Goal: Navigation & Orientation: Find specific page/section

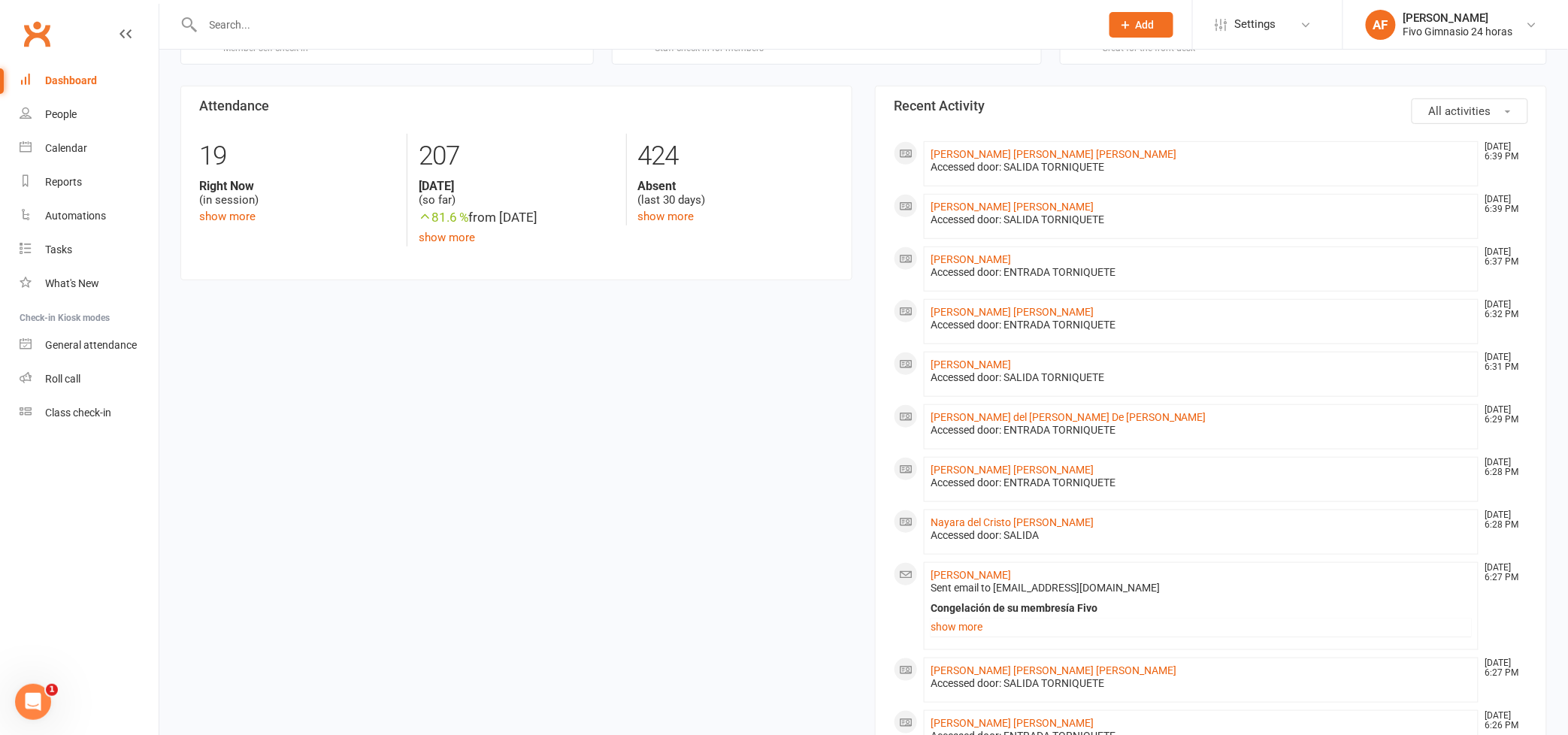
scroll to position [66, 0]
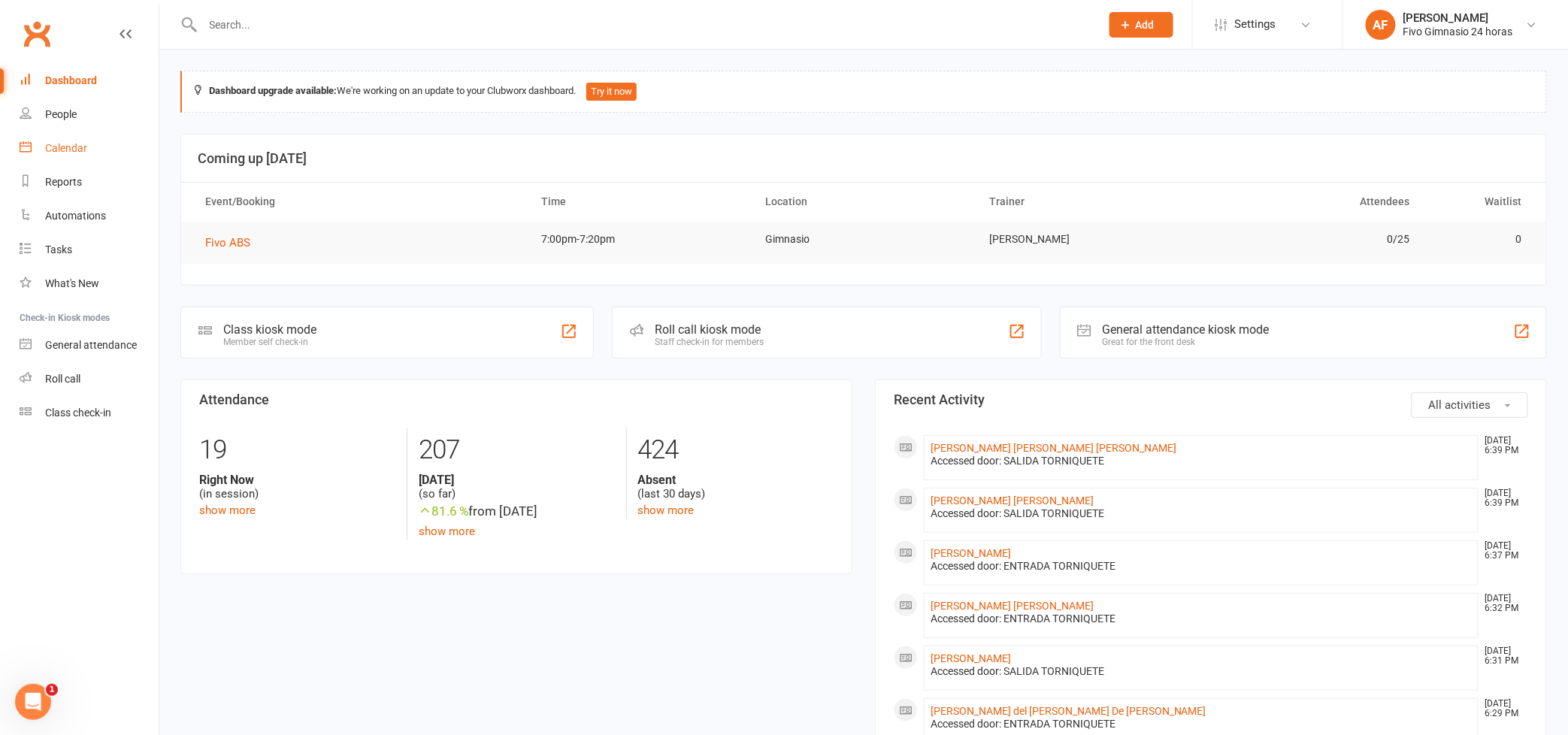
click at [80, 158] on link "Calendar" at bounding box center [89, 148] width 139 height 34
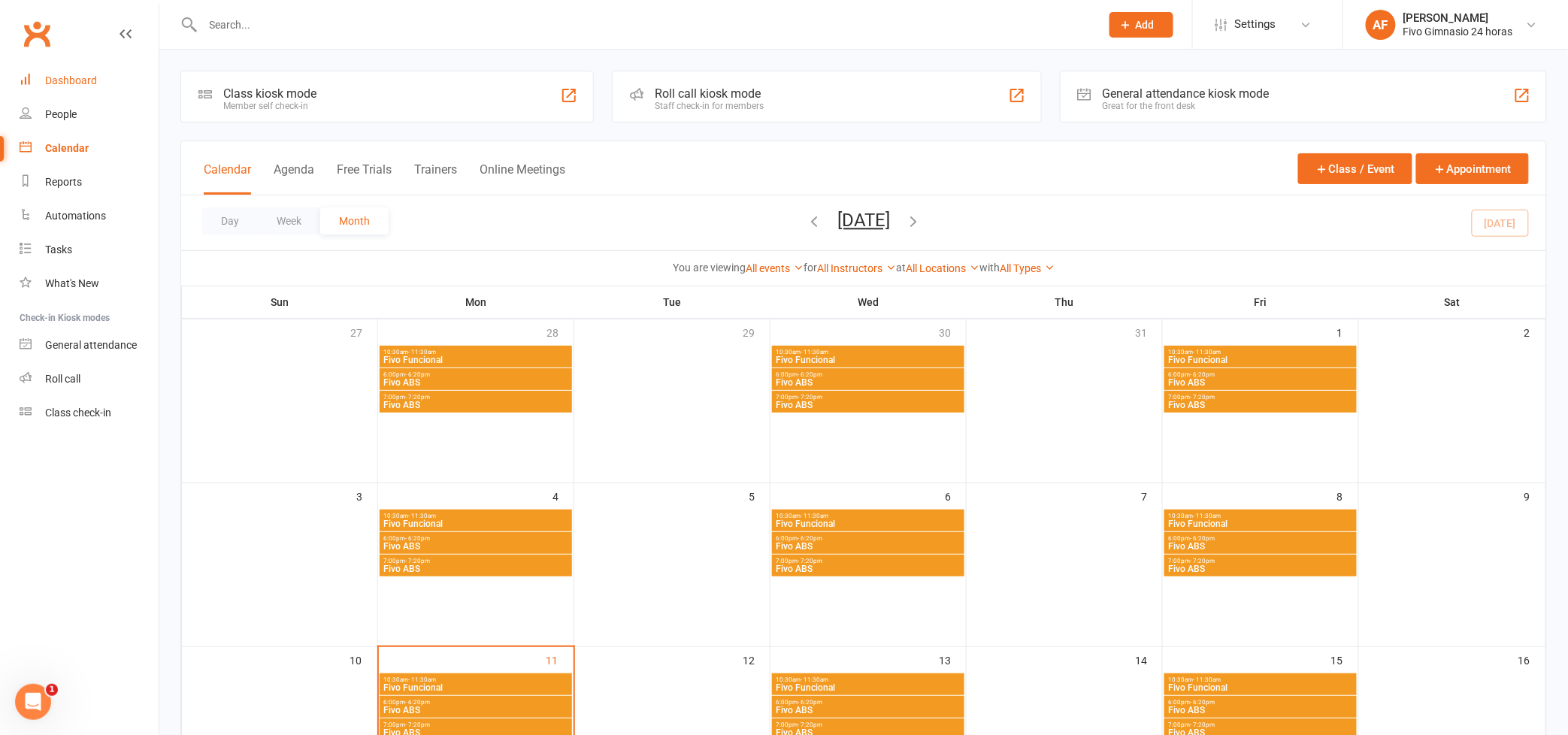
click at [61, 83] on div "Dashboard" at bounding box center [71, 81] width 52 height 12
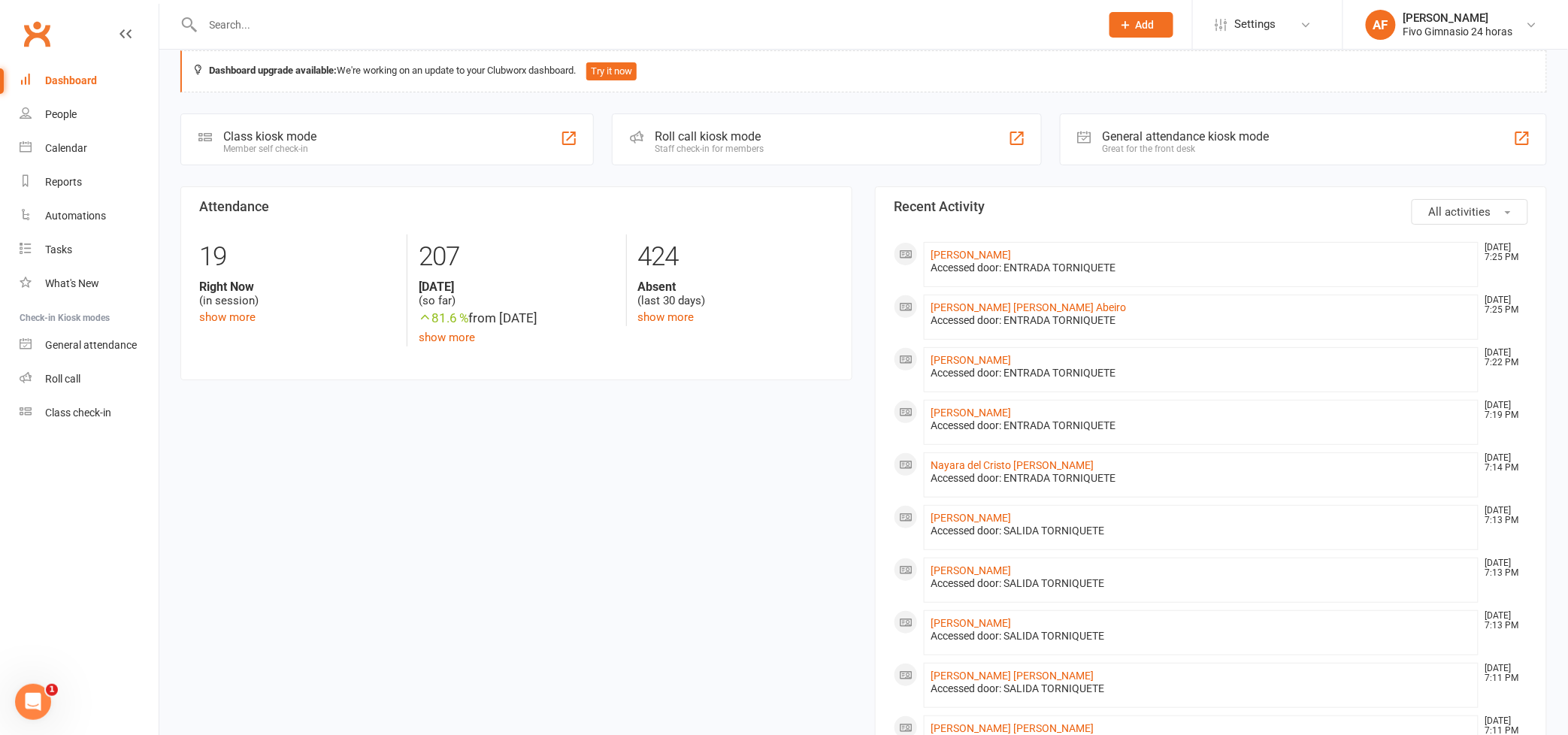
scroll to position [25, 0]
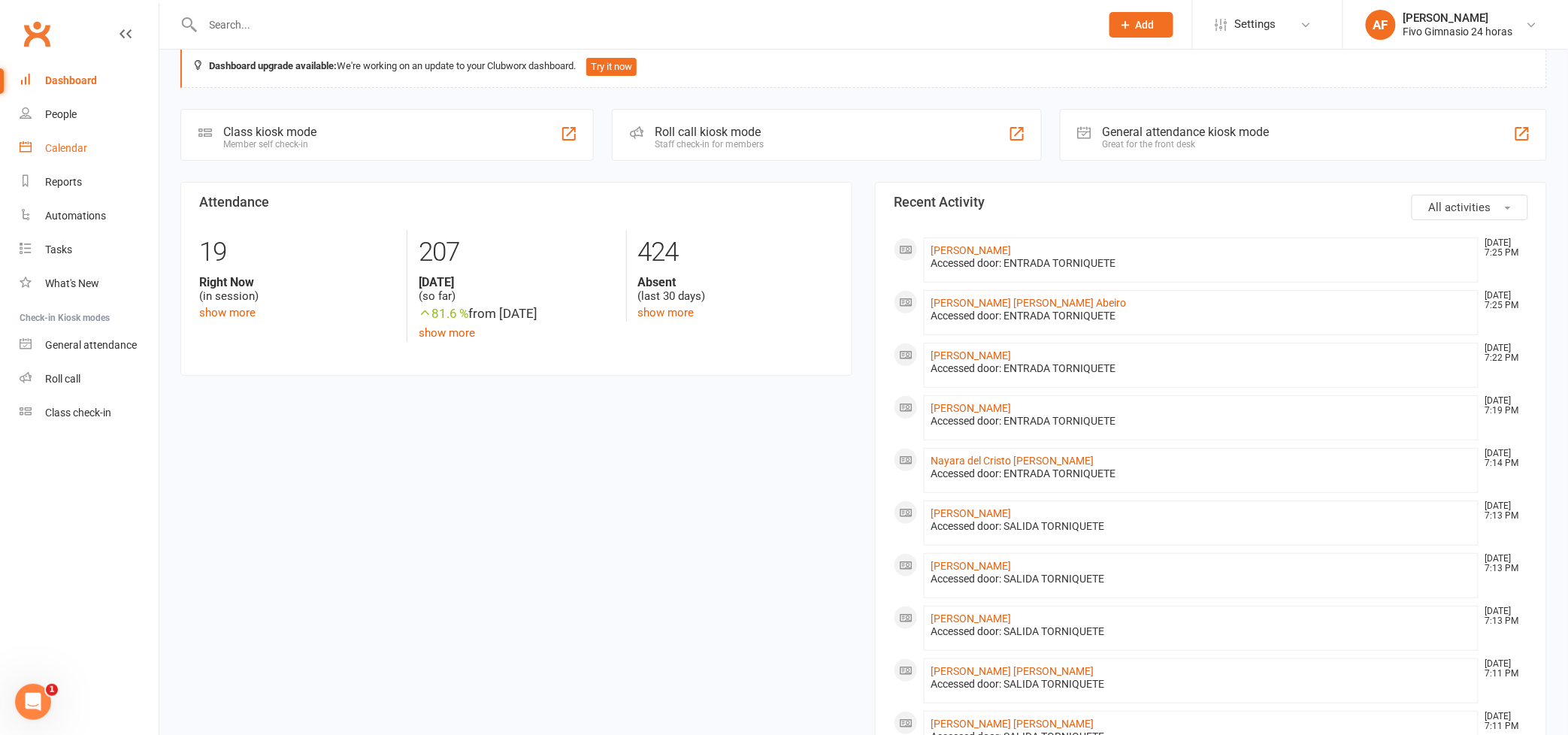
click at [77, 138] on link "Calendar" at bounding box center [89, 148] width 139 height 34
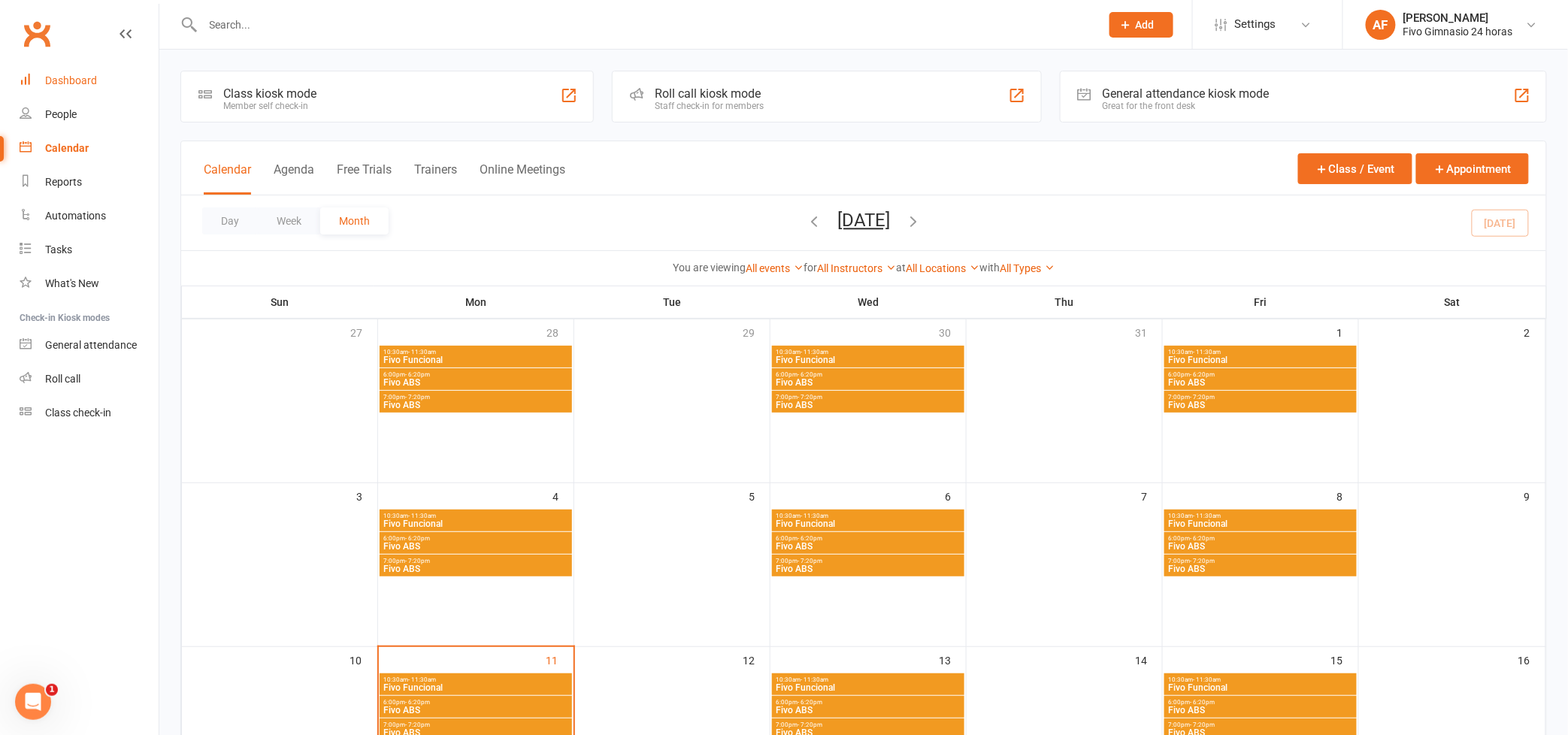
click at [63, 88] on link "Dashboard" at bounding box center [89, 80] width 139 height 34
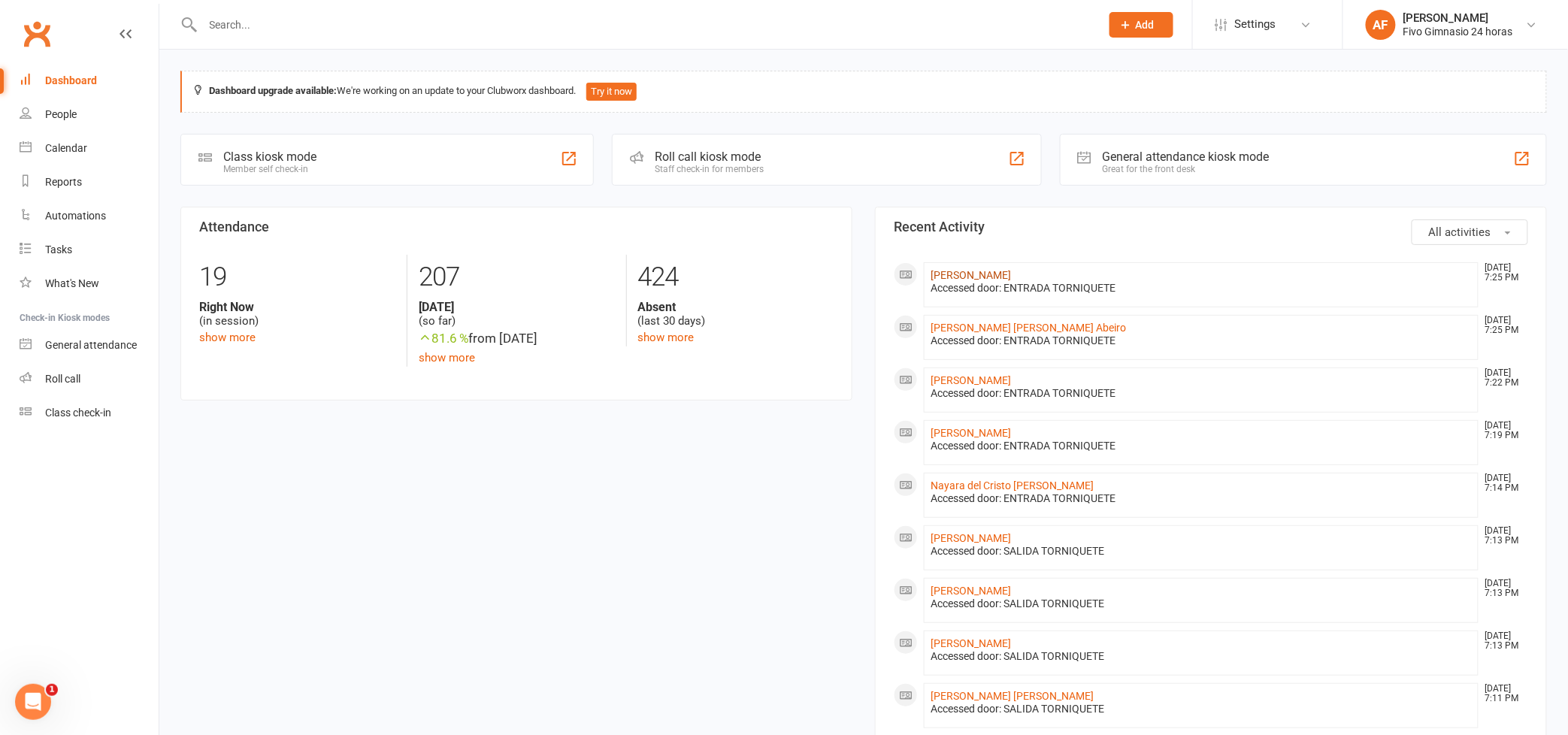
click at [1004, 275] on link "[PERSON_NAME]" at bounding box center [971, 275] width 81 height 12
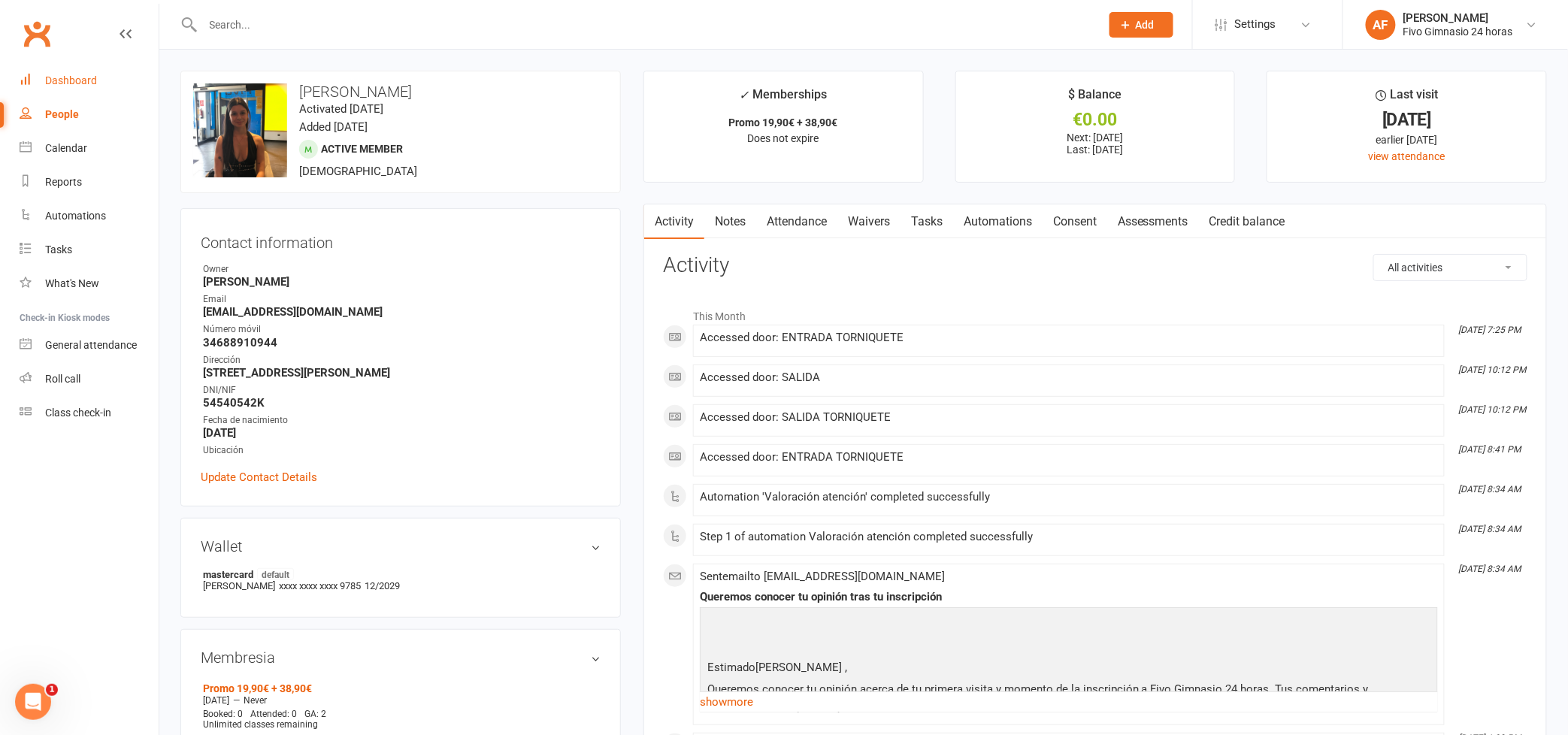
click at [45, 81] on div "Dashboard" at bounding box center [71, 81] width 52 height 12
